Goal: Information Seeking & Learning: Learn about a topic

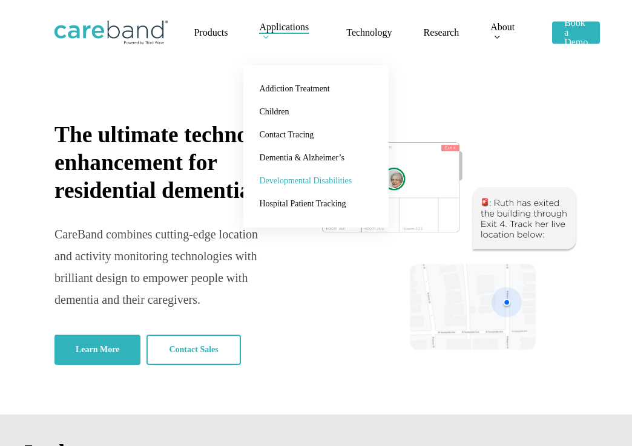
click at [293, 181] on span "Developmental Disabilities" at bounding box center [305, 180] width 93 height 9
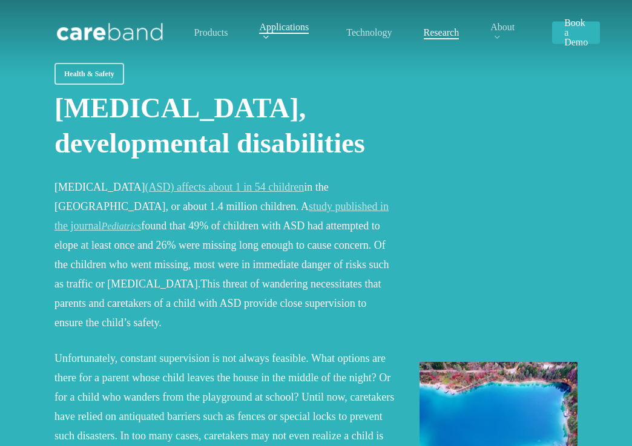
click at [446, 36] on span "Research" at bounding box center [441, 32] width 36 height 10
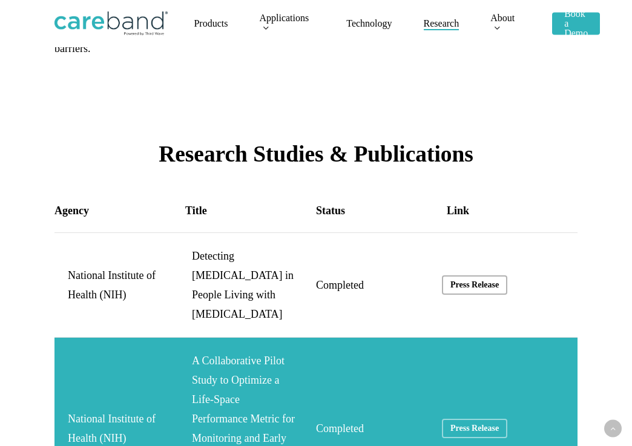
scroll to position [1917, 0]
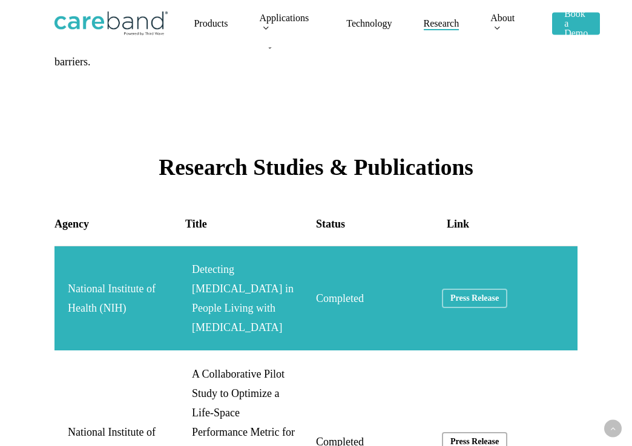
click at [258, 246] on link "National Institute of Health (NIH)" at bounding box center [315, 298] width 523 height 104
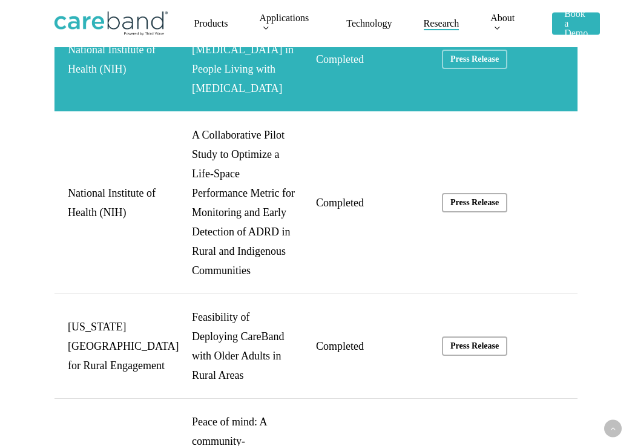
scroll to position [2160, 0]
